Goal: Check status: Check status

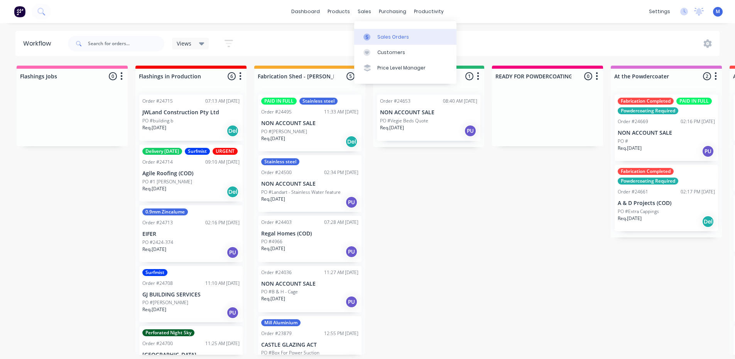
click at [399, 34] on div "Sales Orders" at bounding box center [393, 37] width 32 height 7
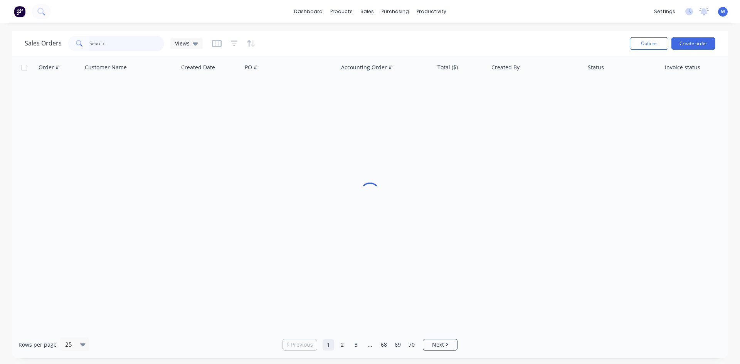
click at [113, 42] on input "text" at bounding box center [126, 43] width 75 height 15
type input "24703"
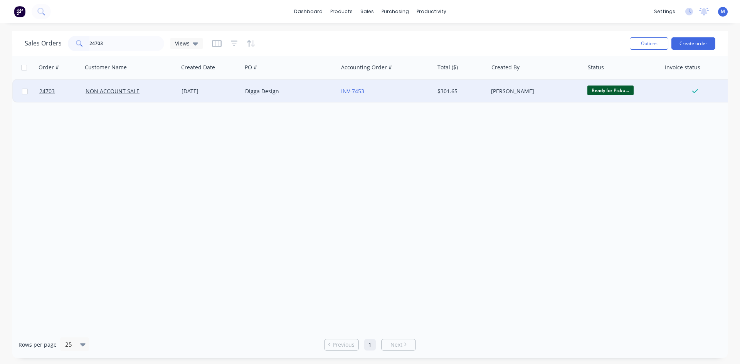
click at [287, 96] on div "Digga Design" at bounding box center [290, 91] width 96 height 23
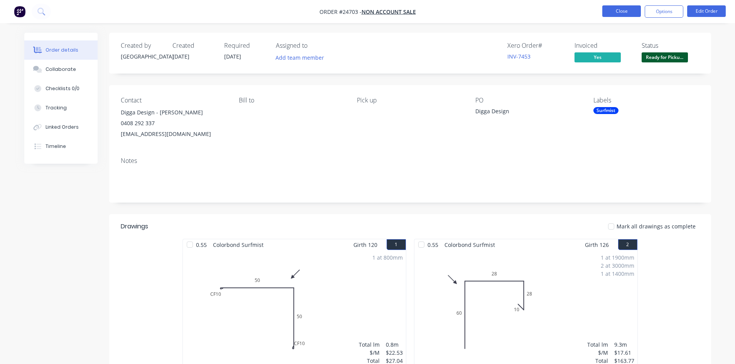
click at [622, 10] on button "Close" at bounding box center [621, 11] width 39 height 12
